Goal: Task Accomplishment & Management: Manage account settings

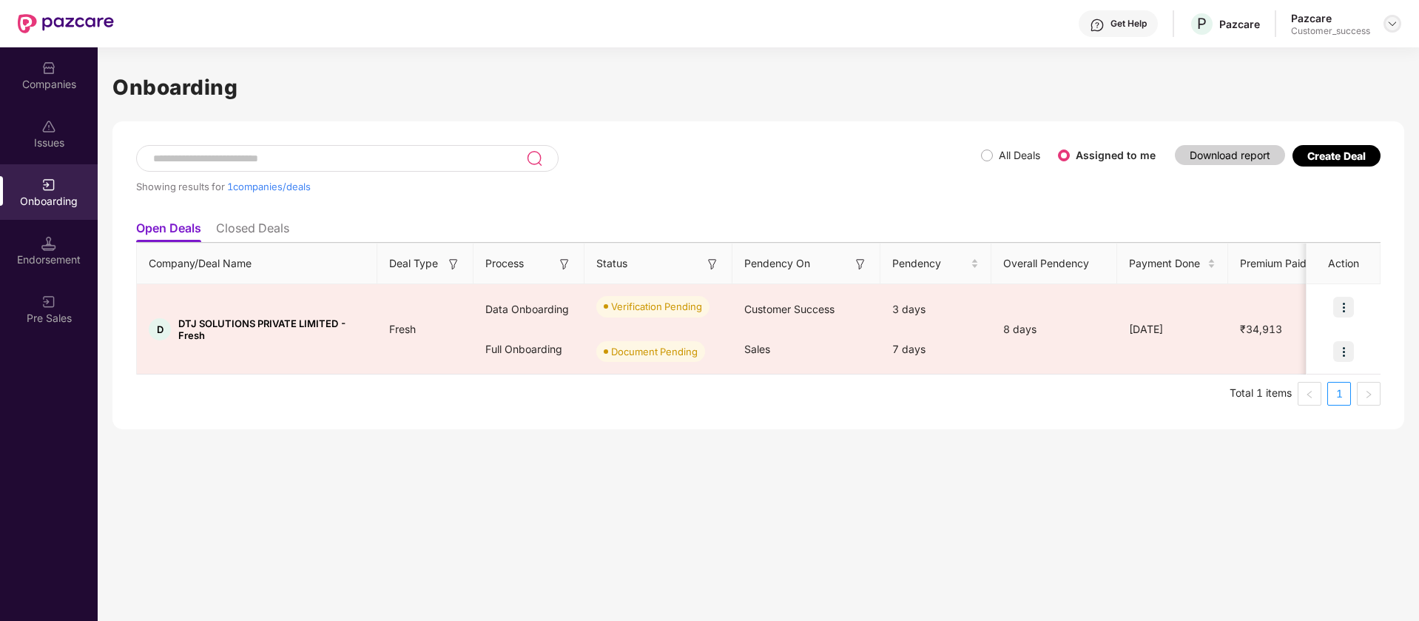
scroll to position [0, 1]
click at [1389, 15] on div at bounding box center [1392, 24] width 18 height 18
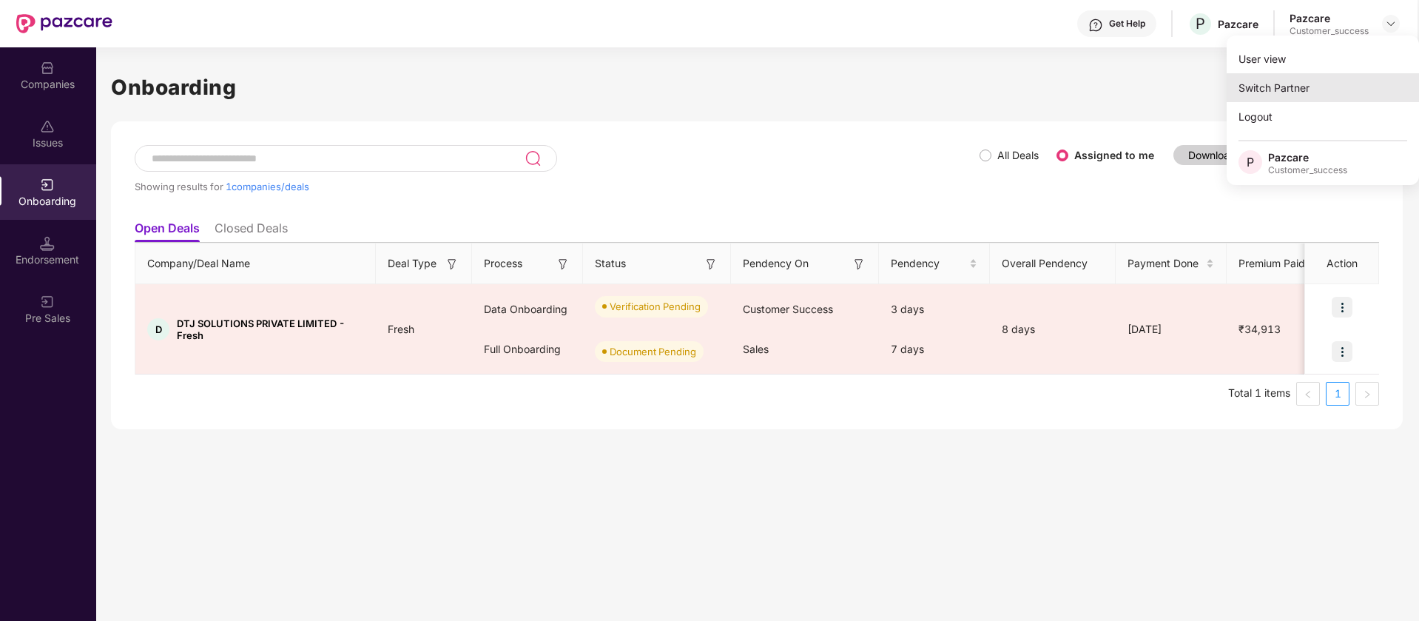
click at [1332, 100] on div "Switch Partner" at bounding box center [1322, 87] width 192 height 29
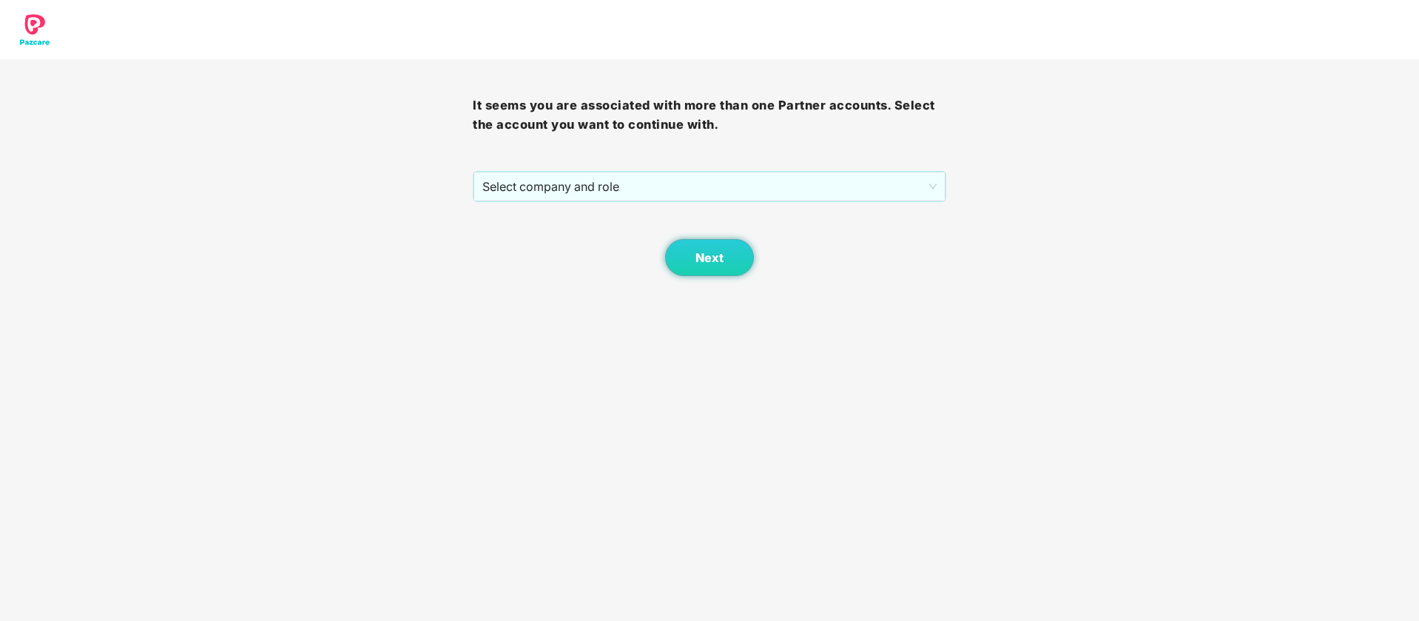
scroll to position [0, 0]
click at [712, 187] on span "Select company and role" at bounding box center [708, 186] width 453 height 28
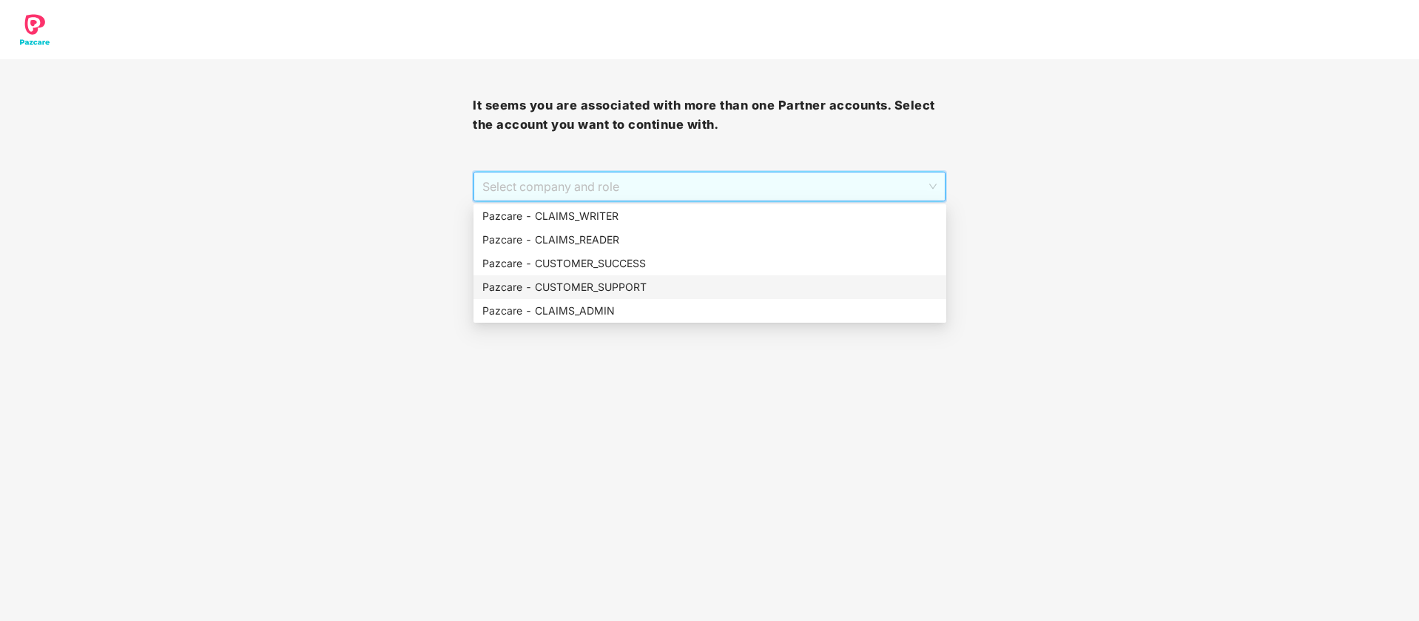
click at [622, 275] on div "Pazcare - CUSTOMER_SUPPORT" at bounding box center [709, 287] width 473 height 24
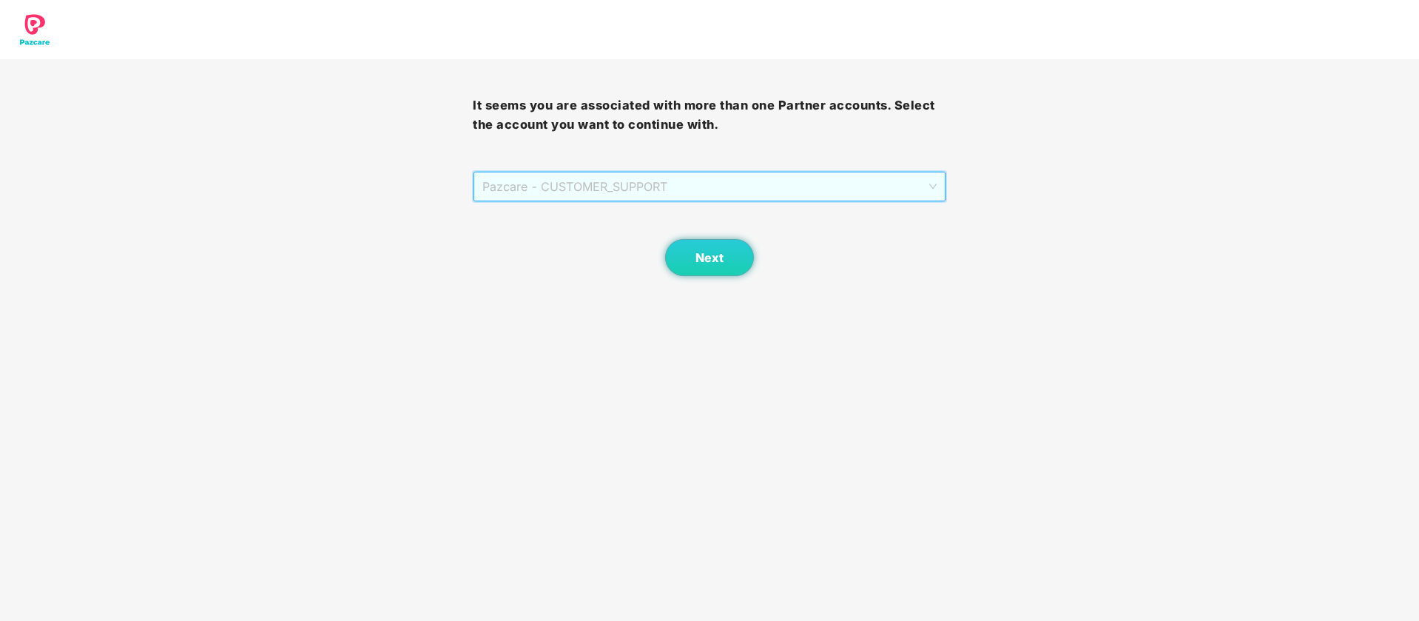
click at [650, 189] on span "Pazcare - CUSTOMER_SUPPORT" at bounding box center [708, 186] width 453 height 28
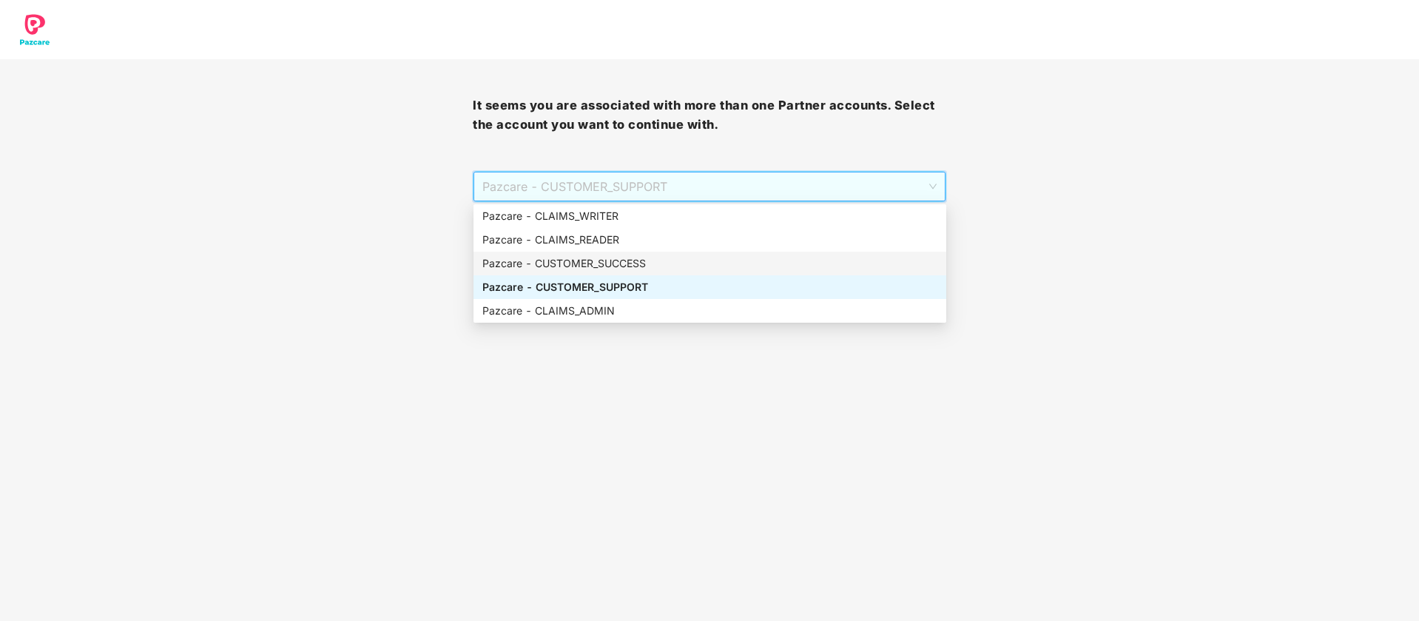
click at [644, 260] on div "Pazcare - CUSTOMER_SUCCESS" at bounding box center [709, 263] width 455 height 16
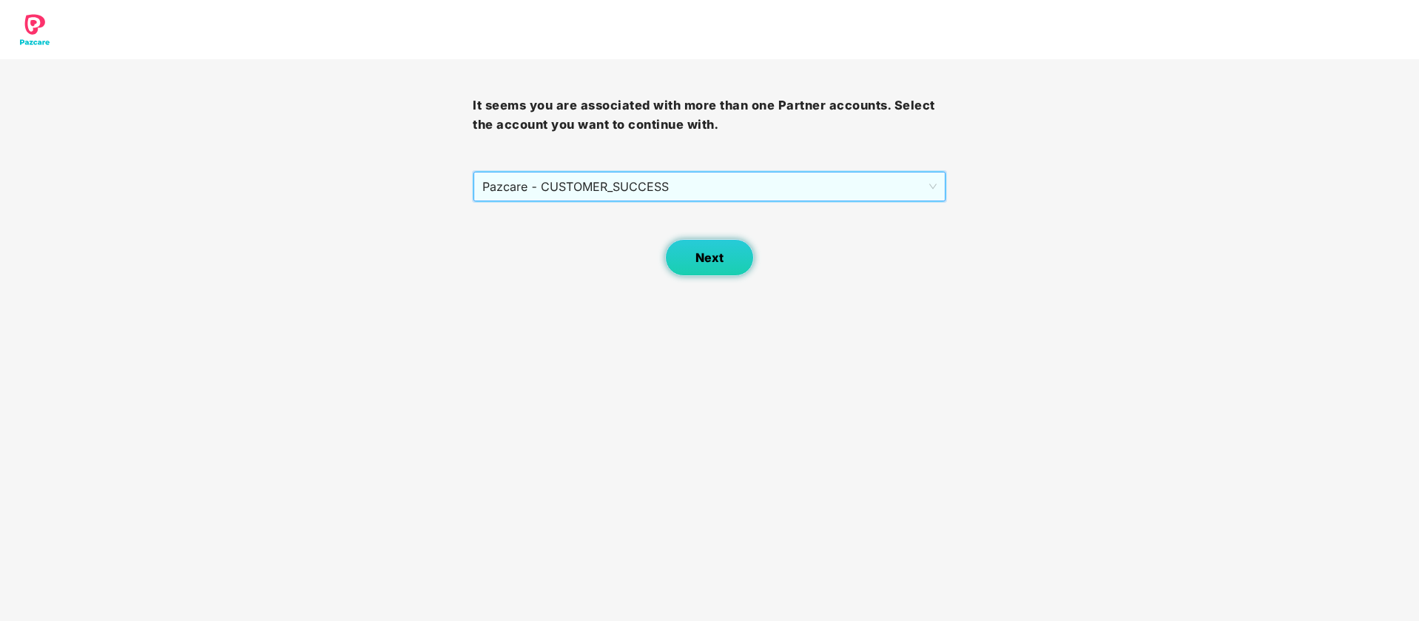
click at [703, 262] on span "Next" at bounding box center [709, 258] width 28 height 14
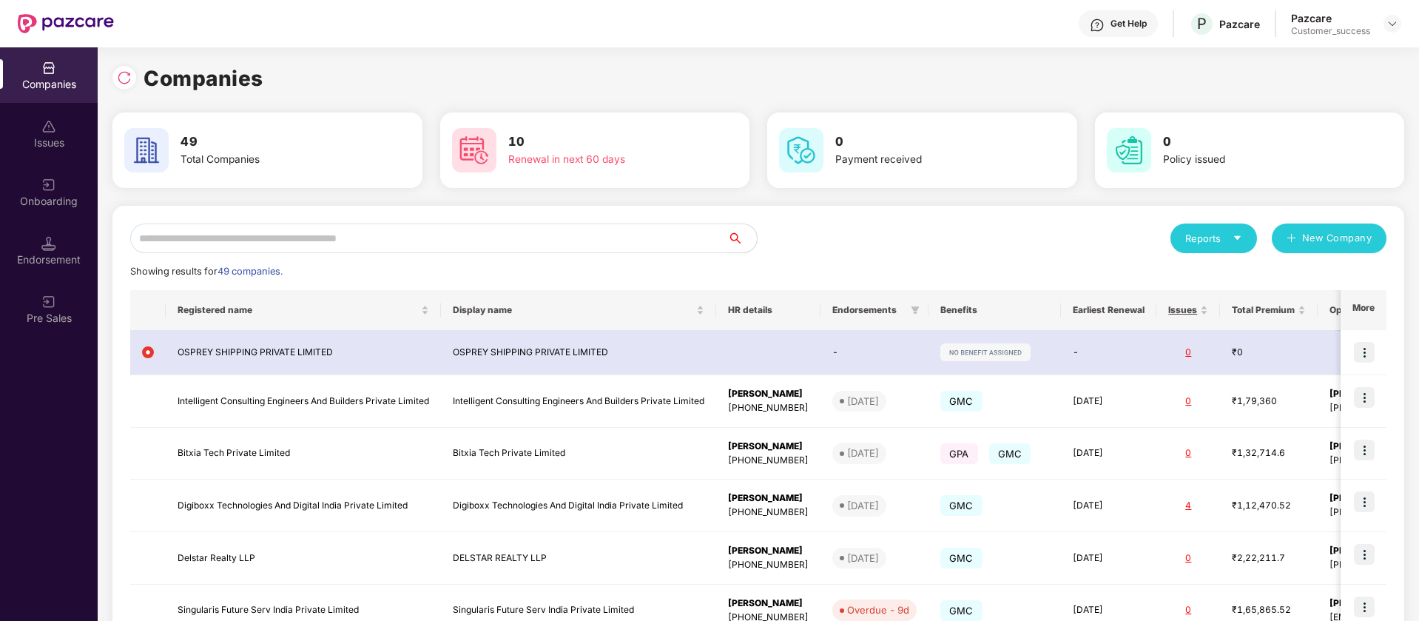
click at [356, 249] on input "text" at bounding box center [428, 238] width 597 height 30
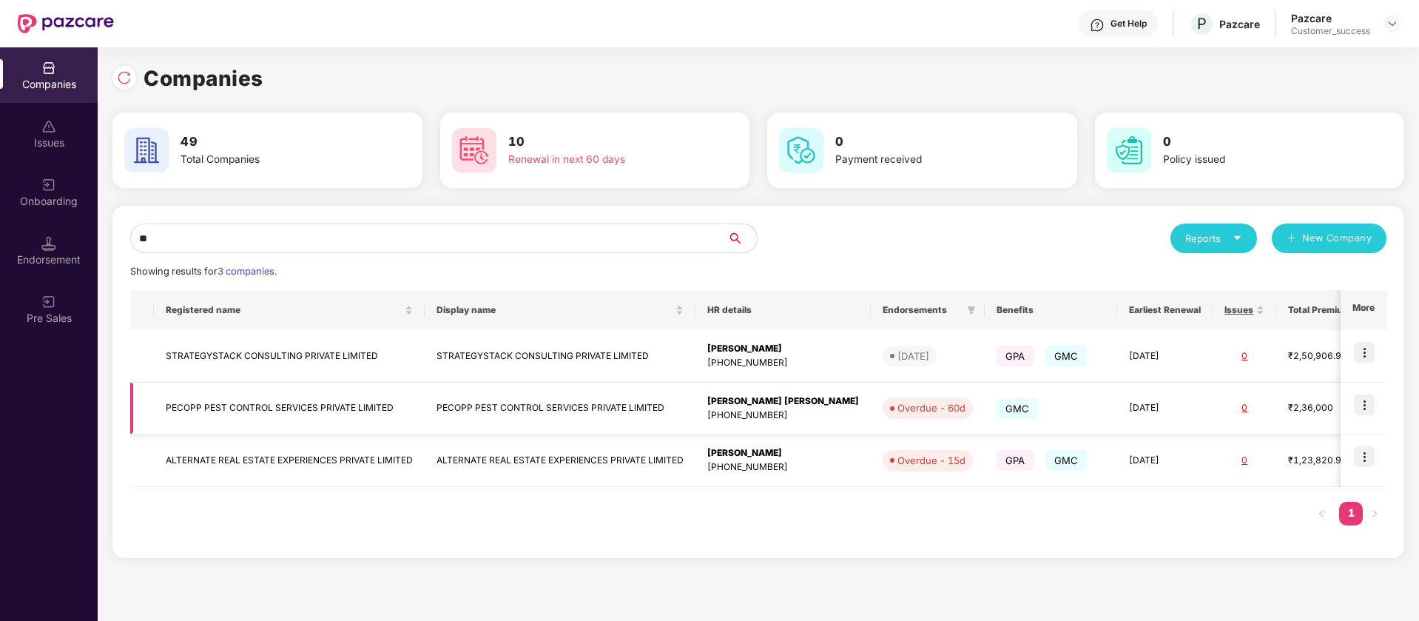
type input "**"
click at [1366, 402] on img at bounding box center [1363, 404] width 21 height 21
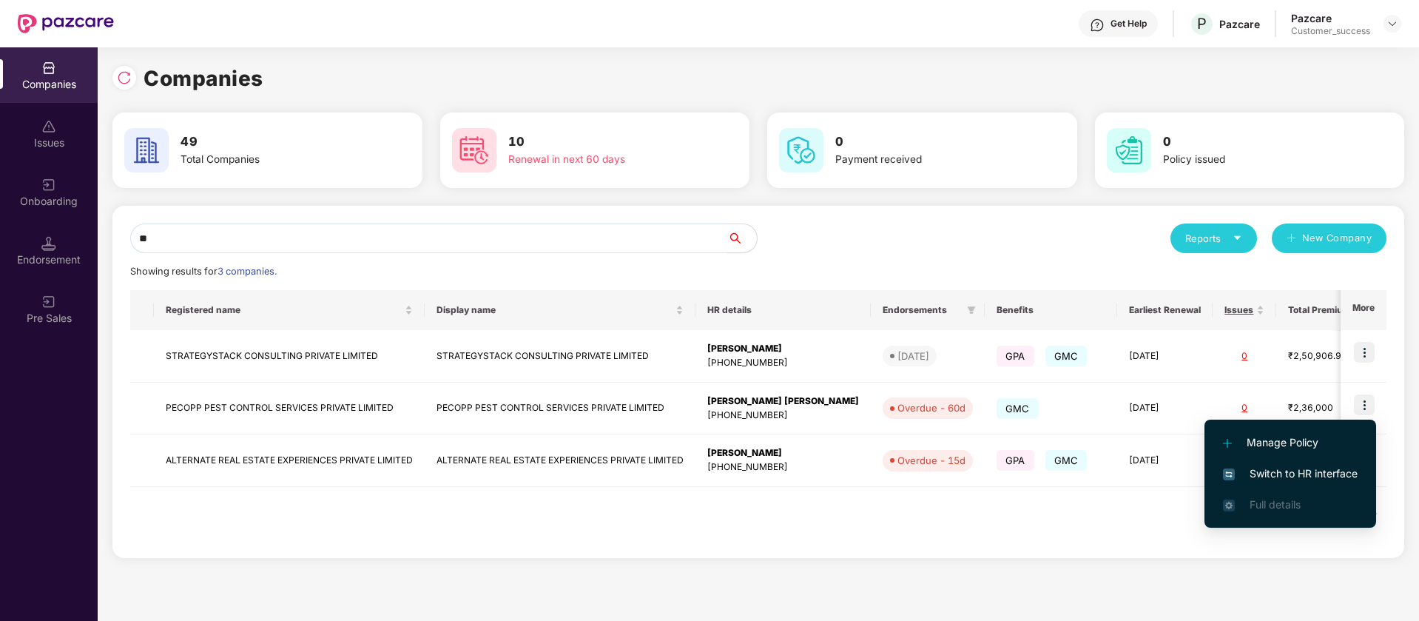
click at [1339, 470] on span "Switch to HR interface" at bounding box center [1290, 473] width 135 height 16
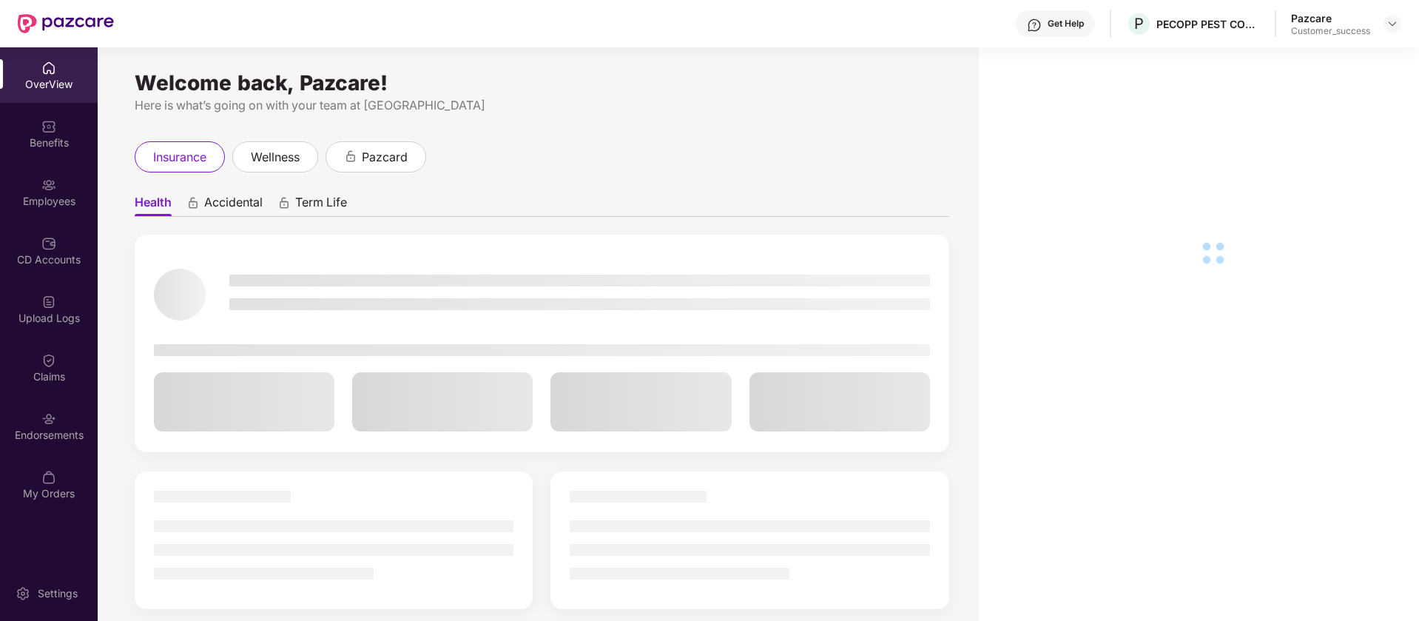
click at [87, 197] on div "Employees" at bounding box center [49, 201] width 98 height 15
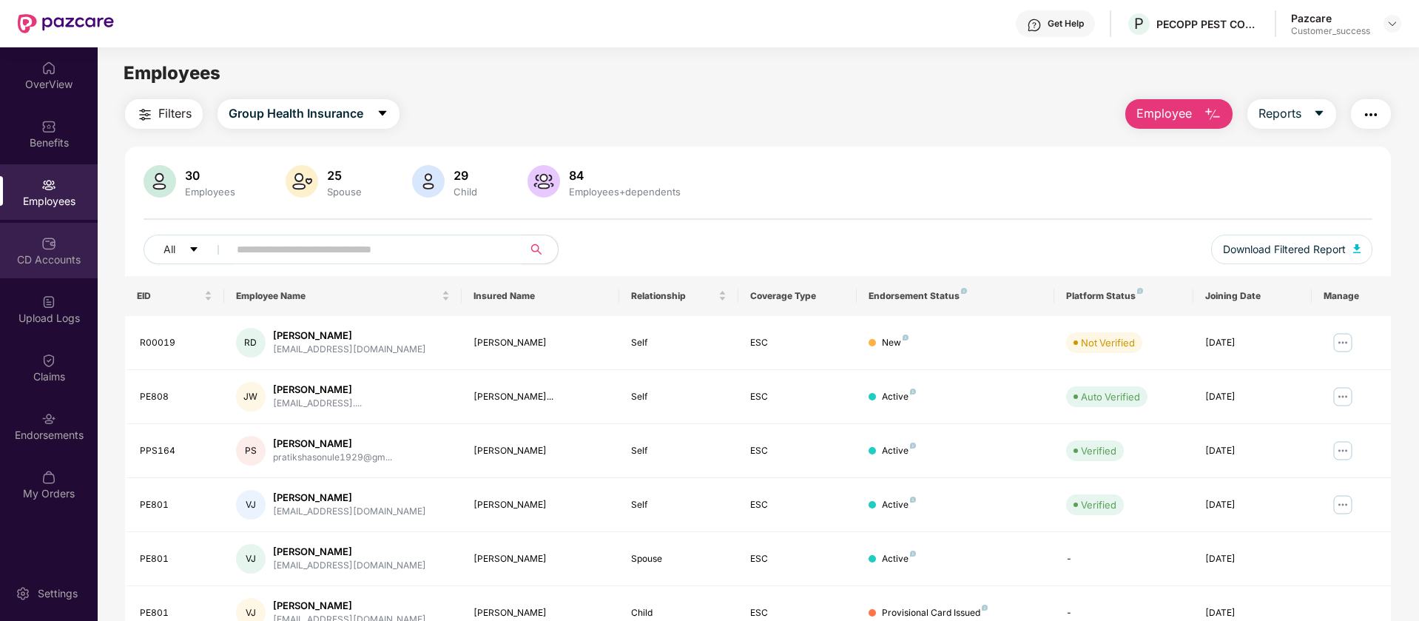
click at [79, 243] on div "CD Accounts" at bounding box center [49, 250] width 98 height 55
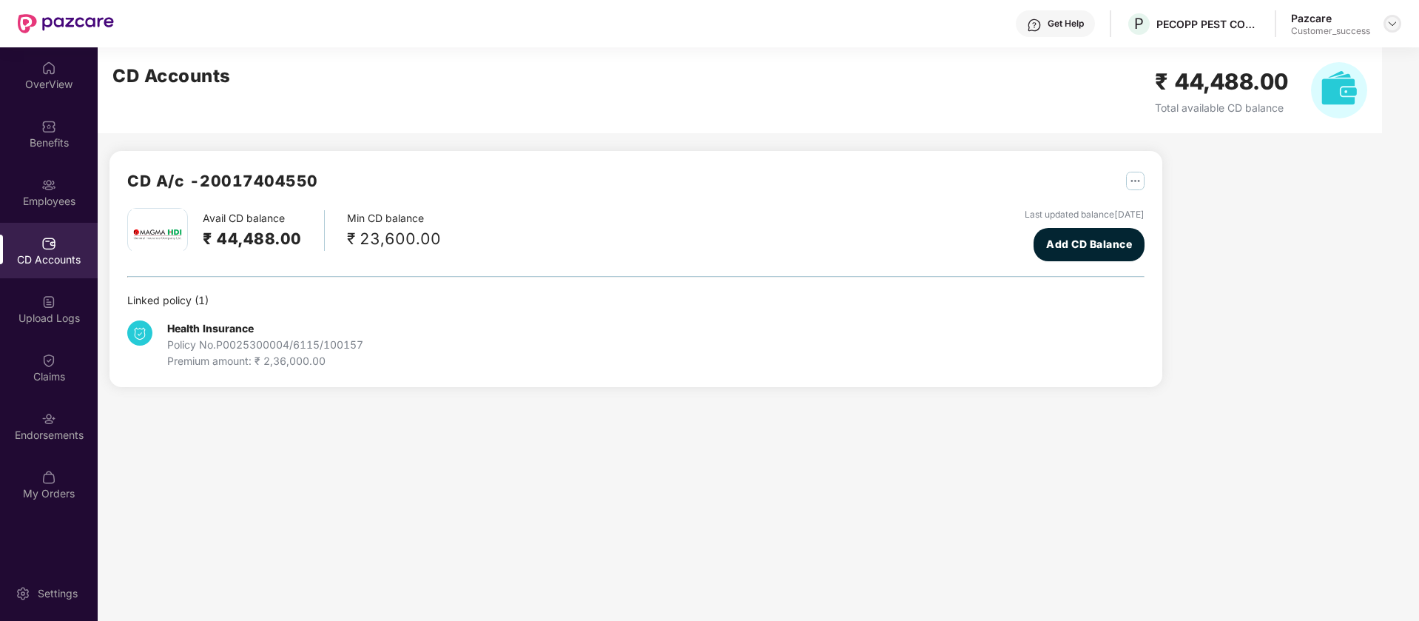
click at [1396, 30] on div at bounding box center [1392, 24] width 18 height 18
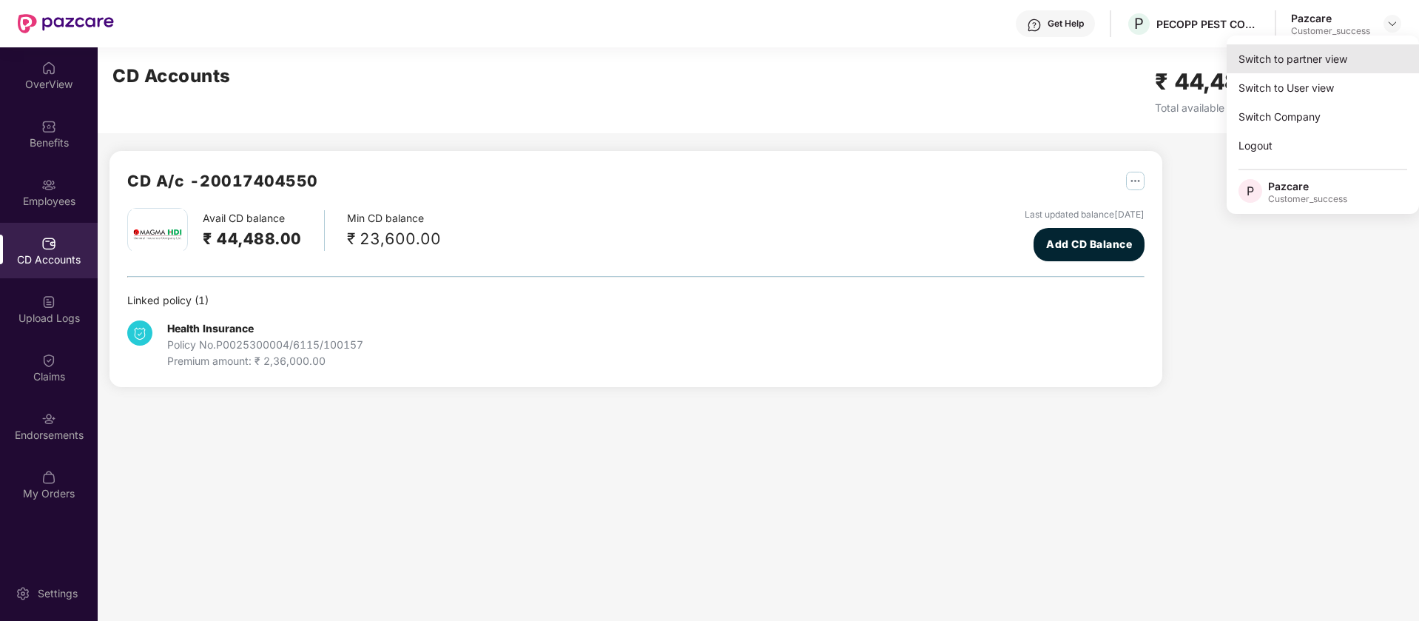
click at [1373, 58] on div "Switch to partner view" at bounding box center [1322, 58] width 192 height 29
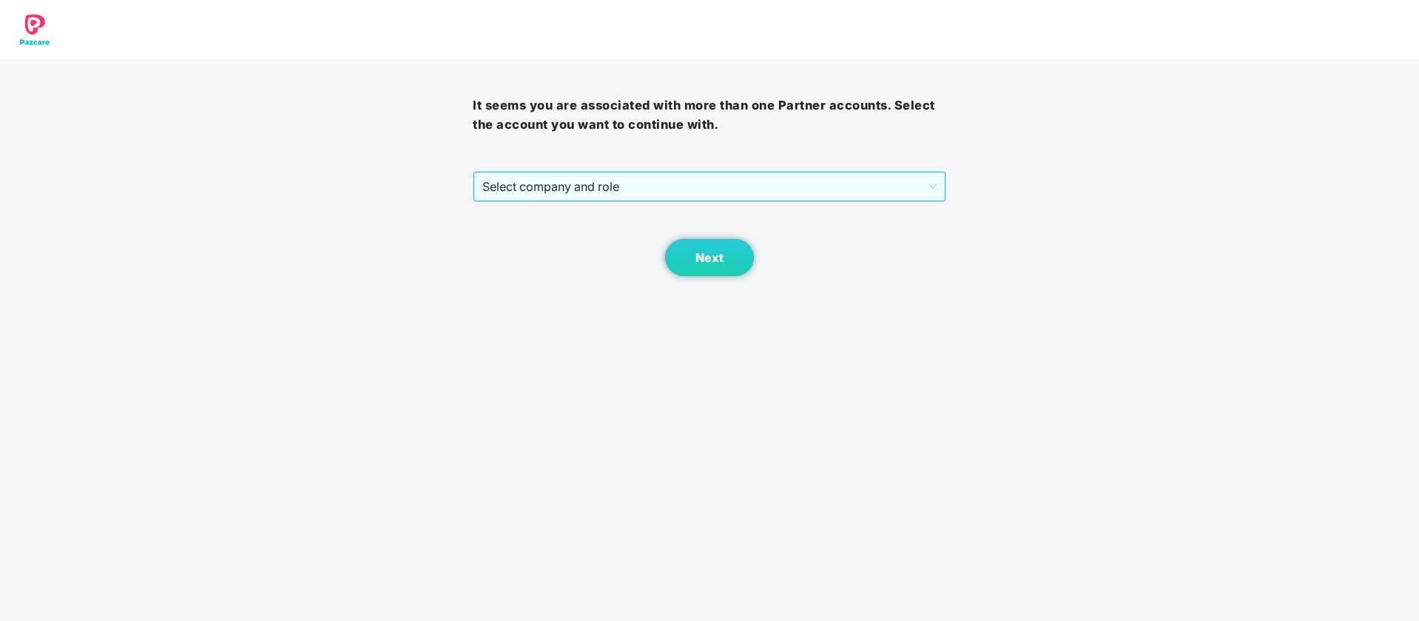
click at [606, 192] on span "Select company and role" at bounding box center [708, 186] width 453 height 28
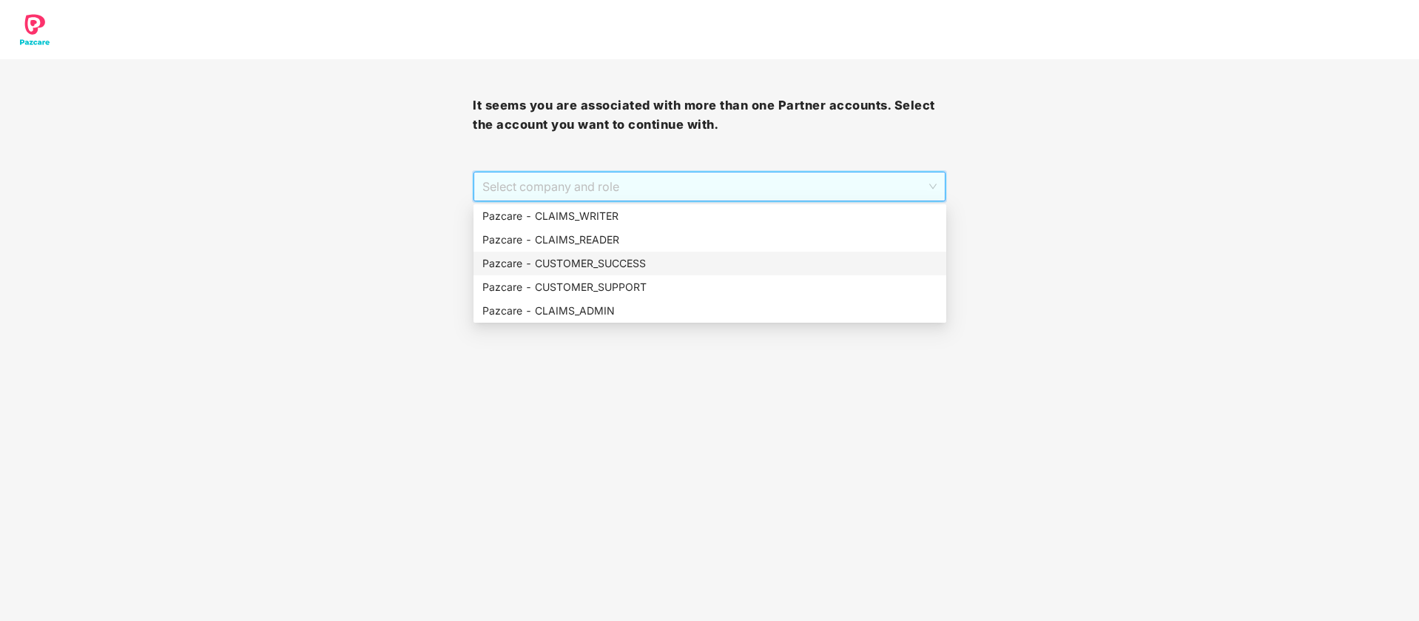
drag, startPoint x: 595, startPoint y: 265, endPoint x: 623, endPoint y: 266, distance: 28.1
click at [597, 266] on div "Pazcare - CUSTOMER_SUCCESS" at bounding box center [709, 263] width 455 height 16
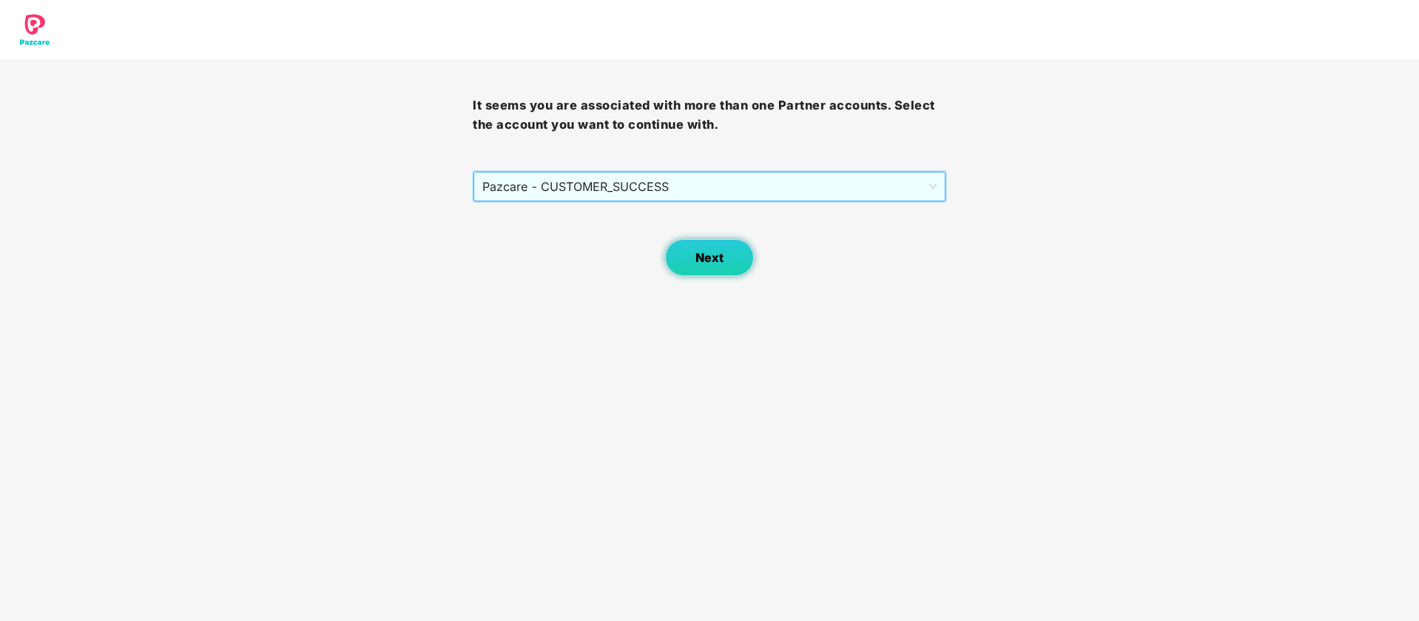
click at [686, 268] on button "Next" at bounding box center [709, 257] width 89 height 37
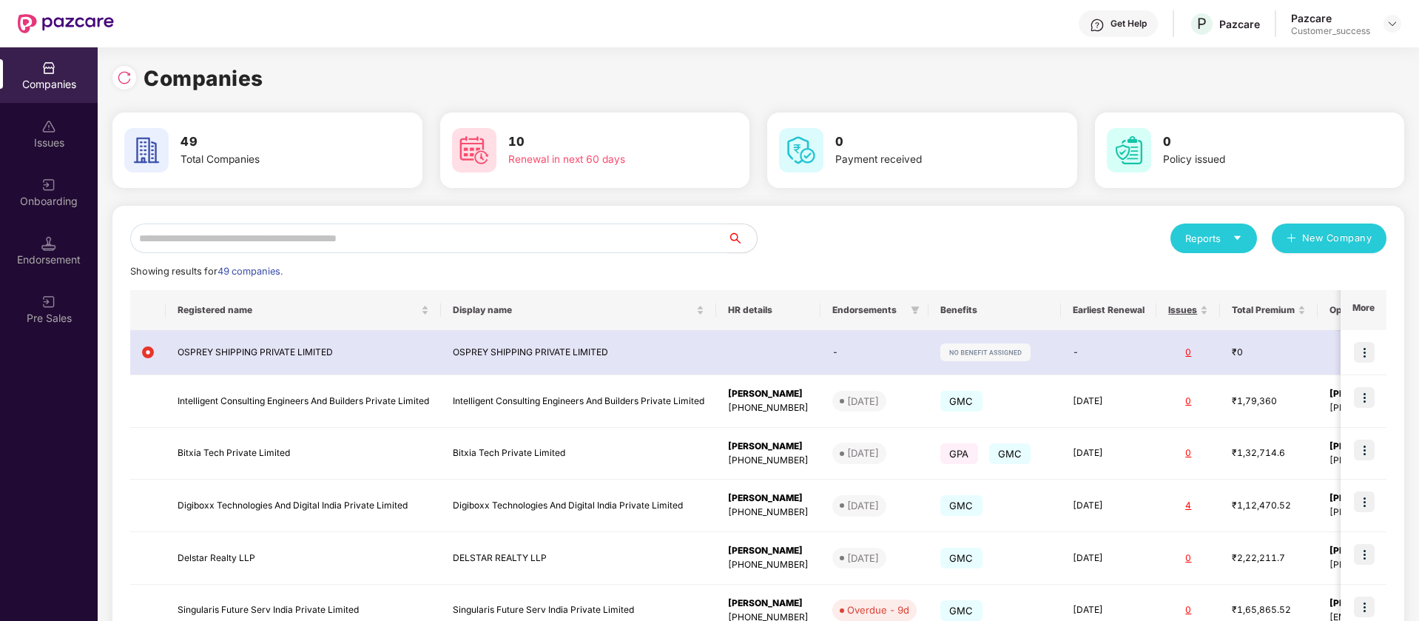
click at [280, 233] on input "text" at bounding box center [428, 238] width 597 height 30
click at [49, 197] on div "Onboarding" at bounding box center [49, 201] width 98 height 15
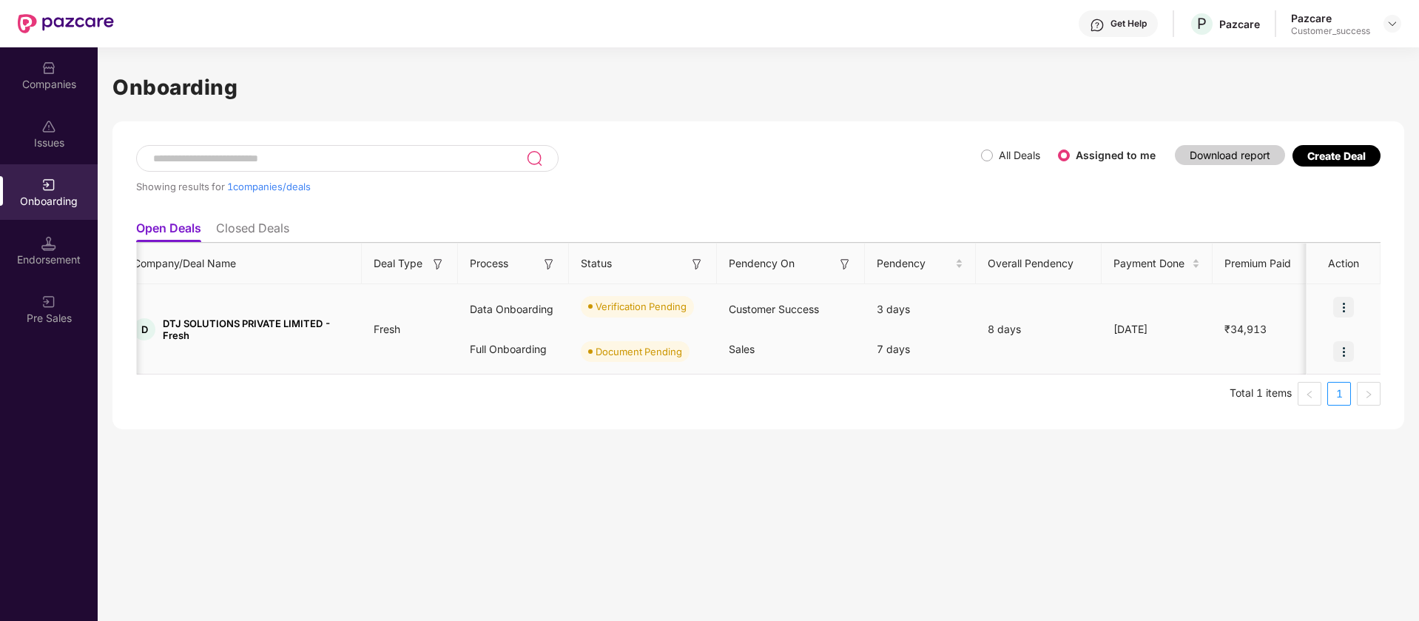
scroll to position [0, 11]
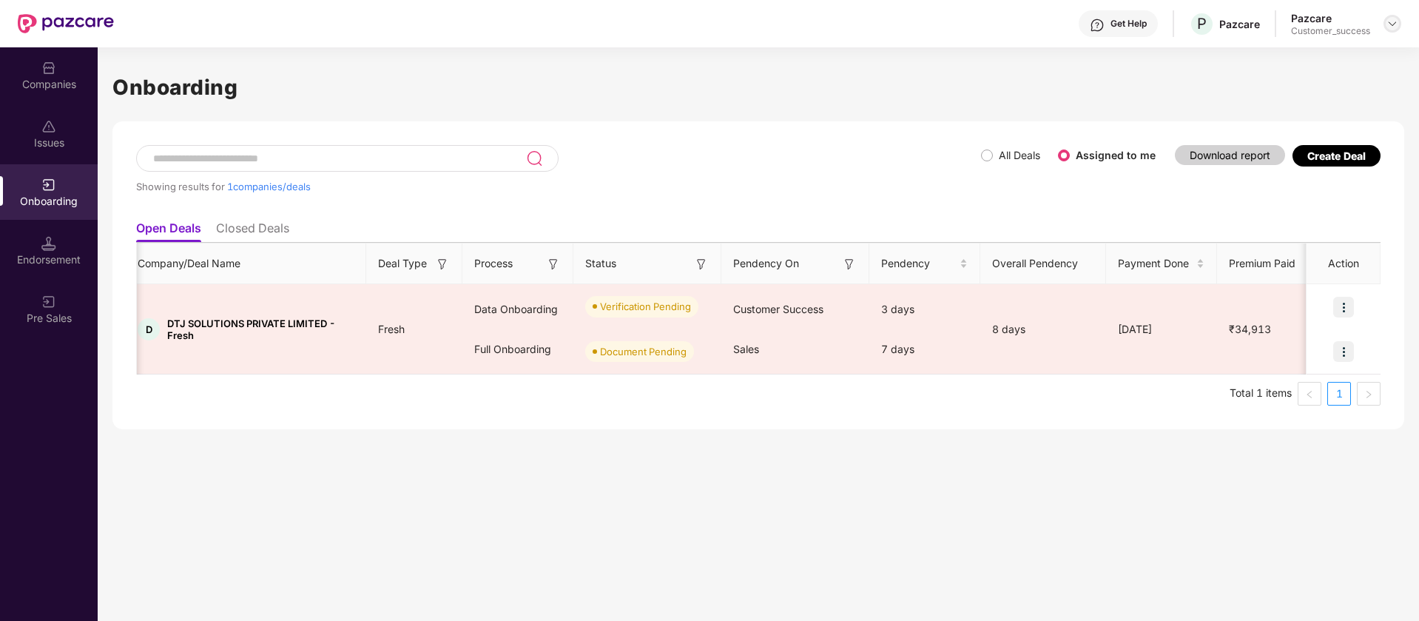
click at [1393, 24] on img at bounding box center [1392, 24] width 12 height 12
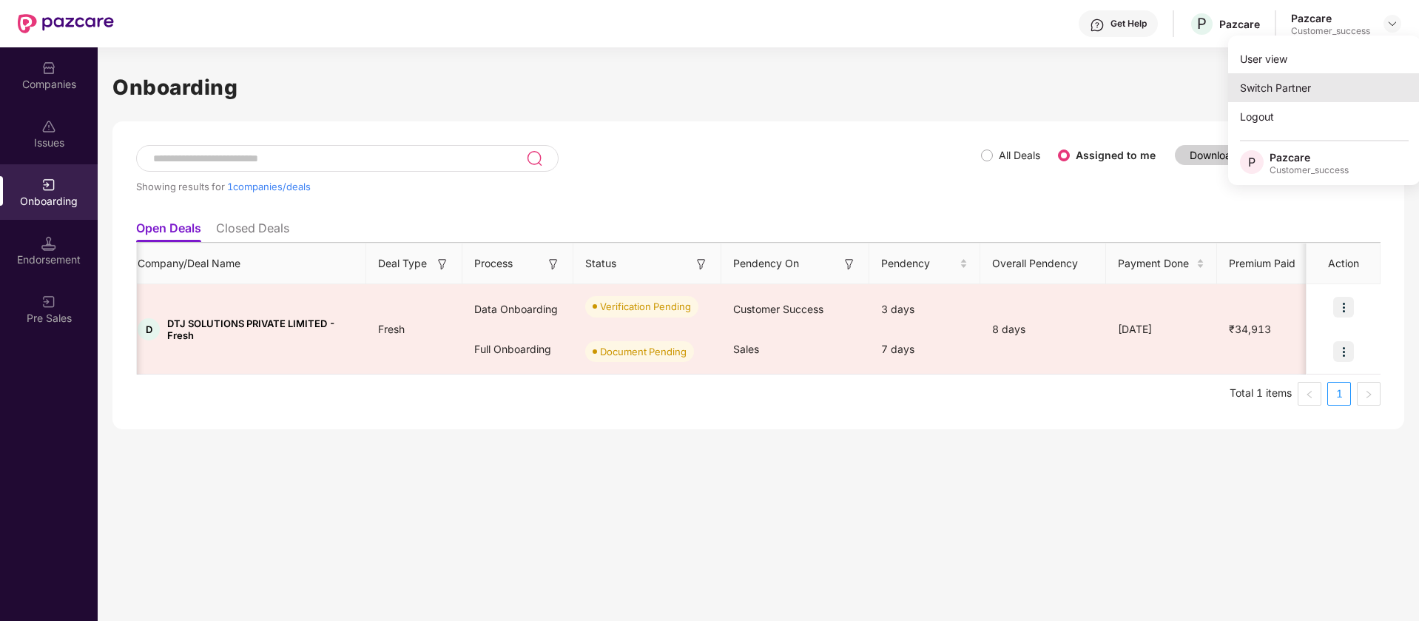
click at [1341, 93] on div "Switch Partner" at bounding box center [1324, 87] width 192 height 29
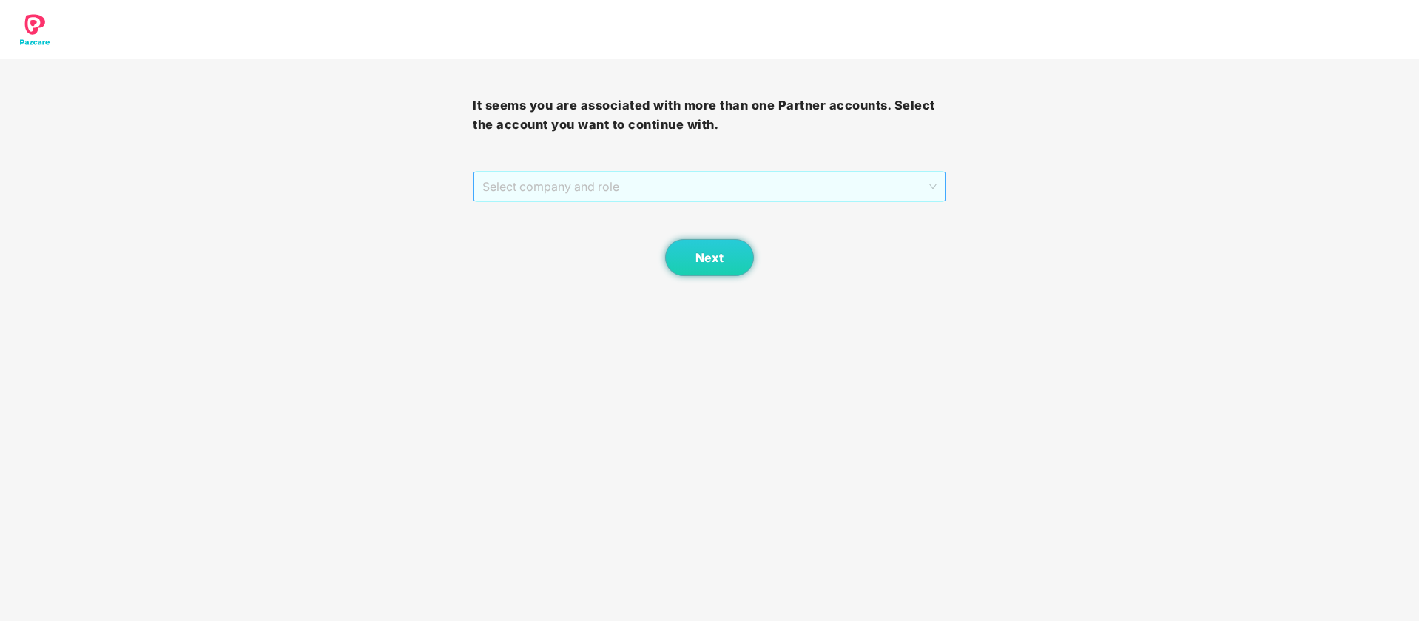
click at [758, 185] on span "Select company and role" at bounding box center [708, 186] width 453 height 28
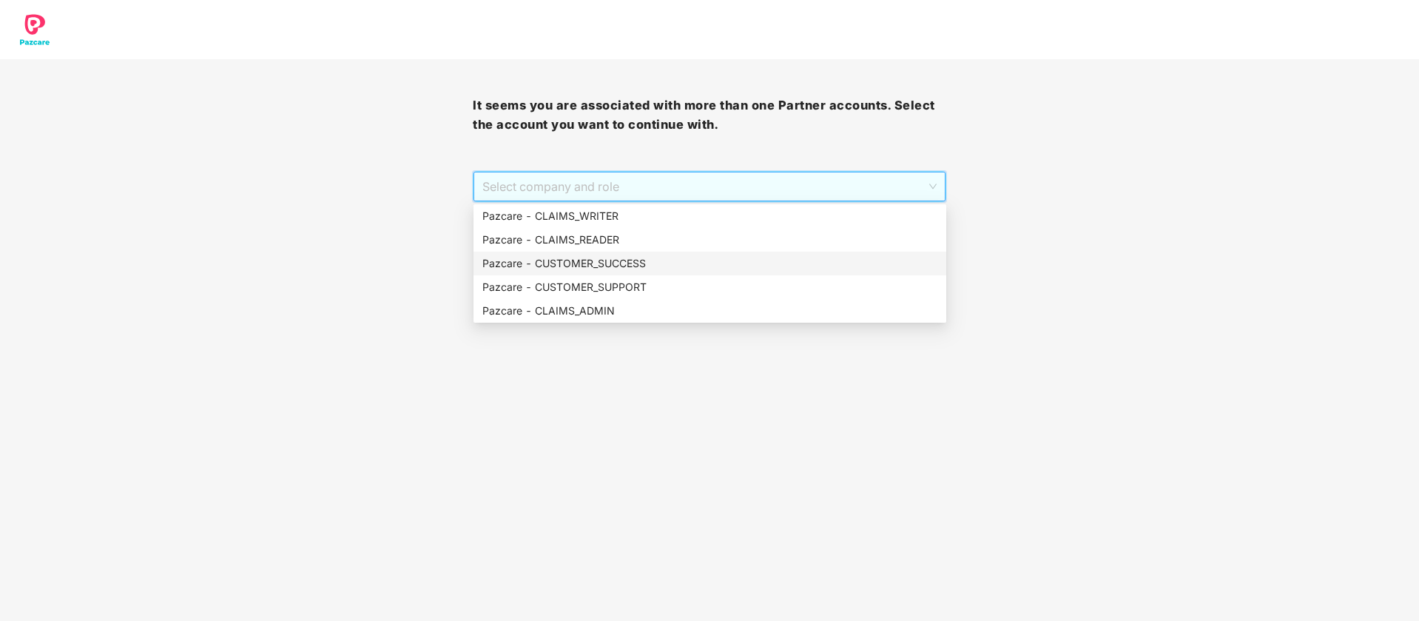
click at [694, 270] on div "Pazcare - CUSTOMER_SUCCESS" at bounding box center [709, 263] width 455 height 16
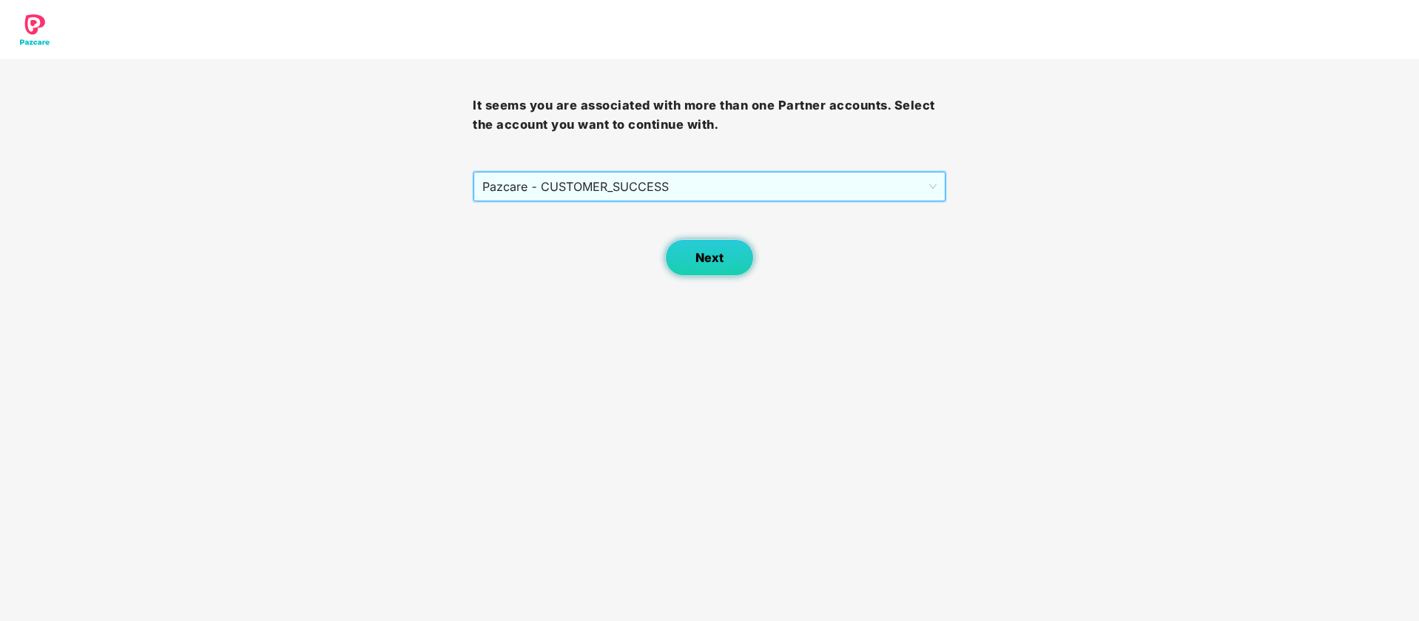
click at [723, 262] on span "Next" at bounding box center [709, 258] width 28 height 14
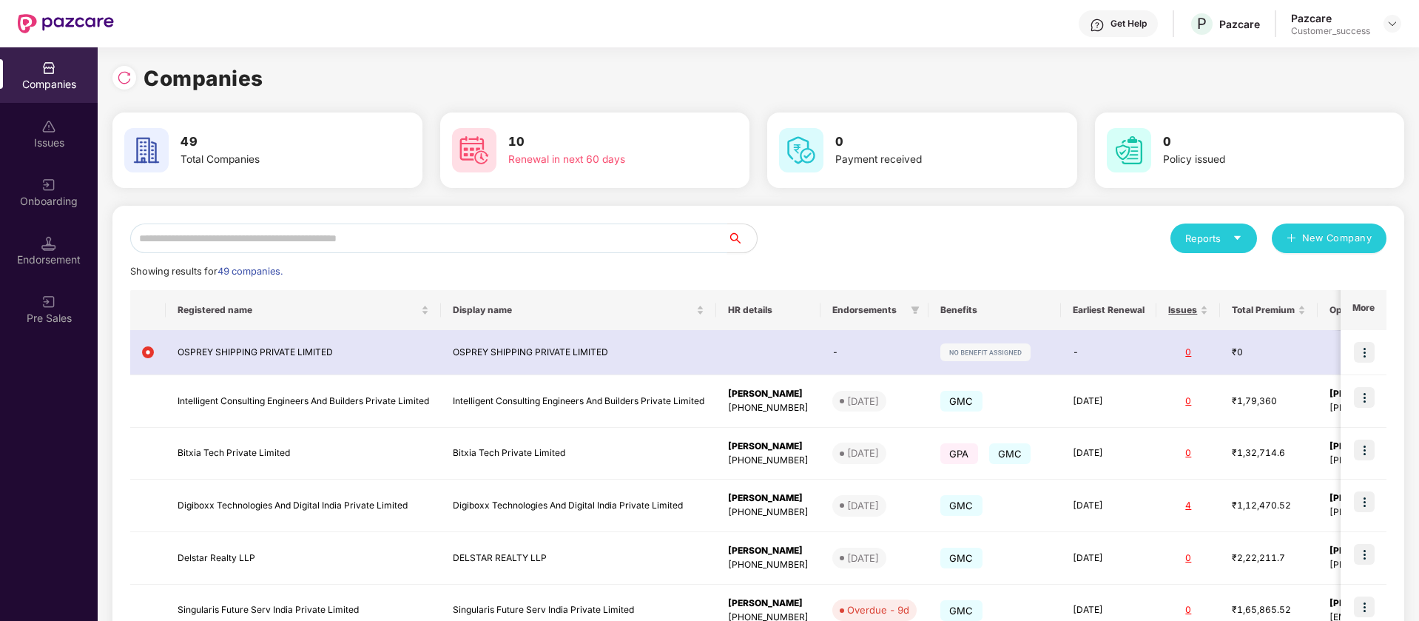
click at [391, 231] on input "text" at bounding box center [428, 238] width 597 height 30
paste input "**********"
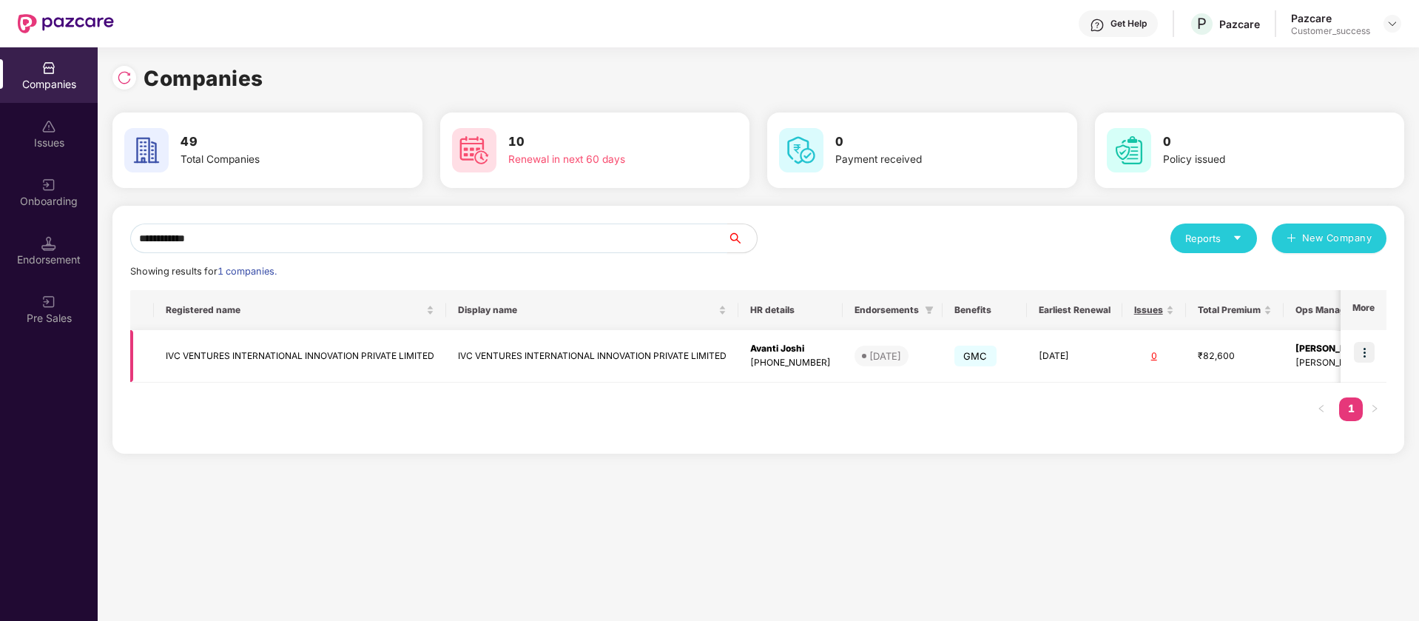
type input "**********"
click at [1368, 351] on img at bounding box center [1363, 352] width 21 height 21
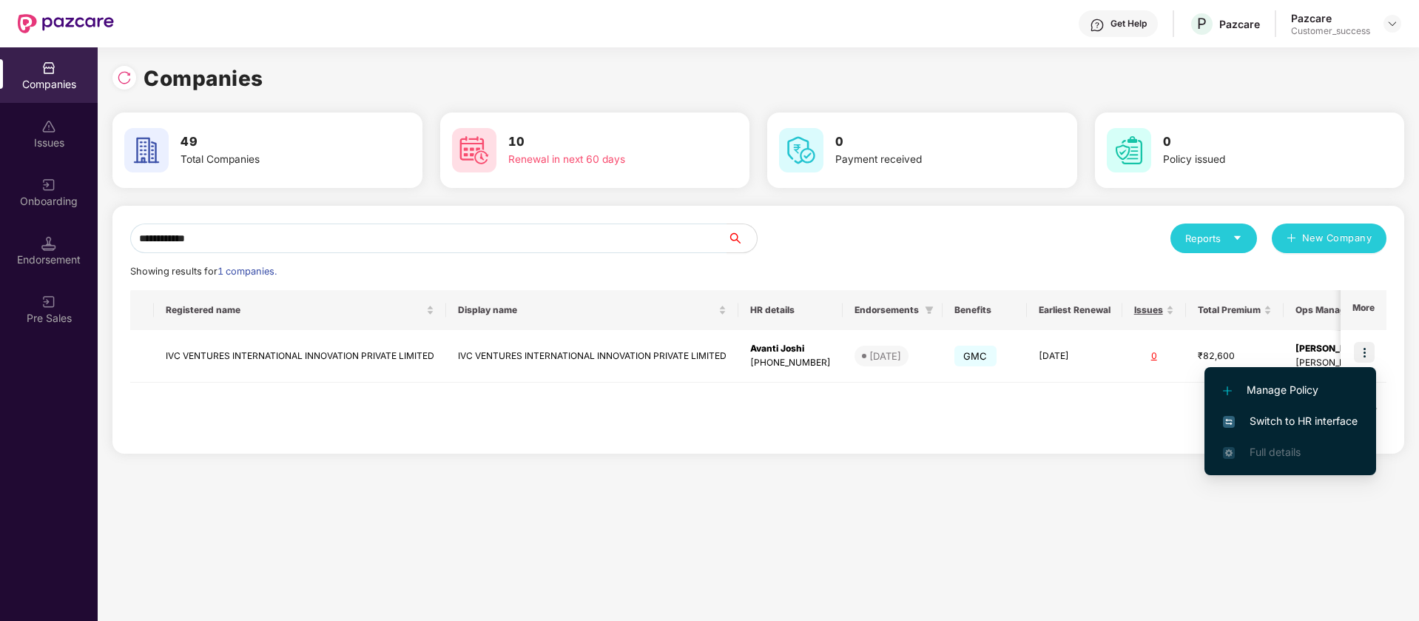
click at [1322, 424] on span "Switch to HR interface" at bounding box center [1290, 421] width 135 height 16
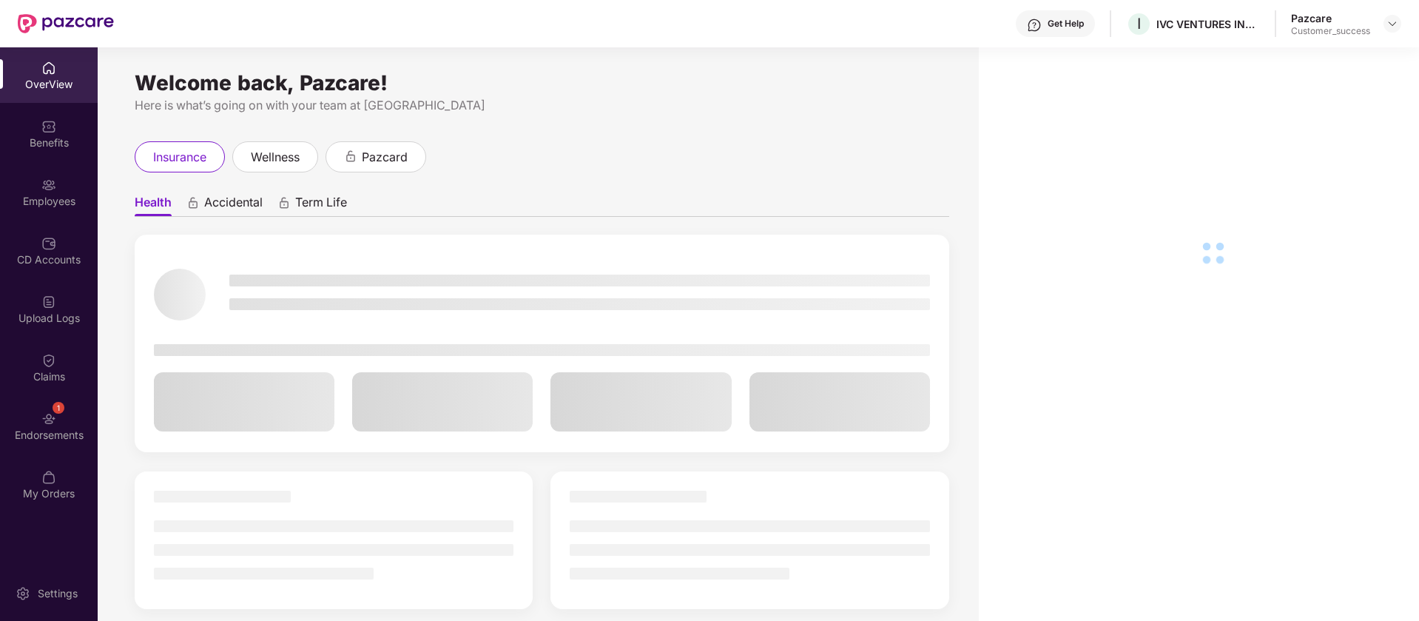
click at [78, 203] on div "Employees" at bounding box center [49, 201] width 98 height 15
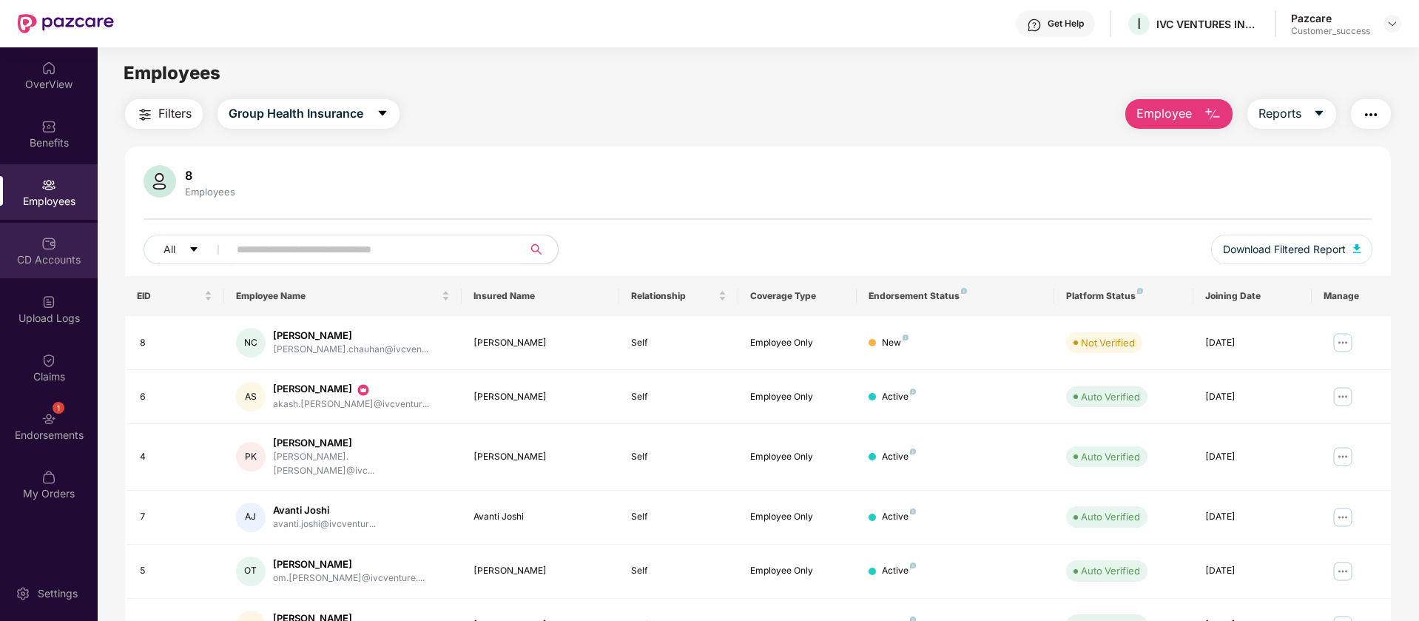
click at [64, 257] on div "CD Accounts" at bounding box center [49, 259] width 98 height 15
